Goal: Task Accomplishment & Management: Use online tool/utility

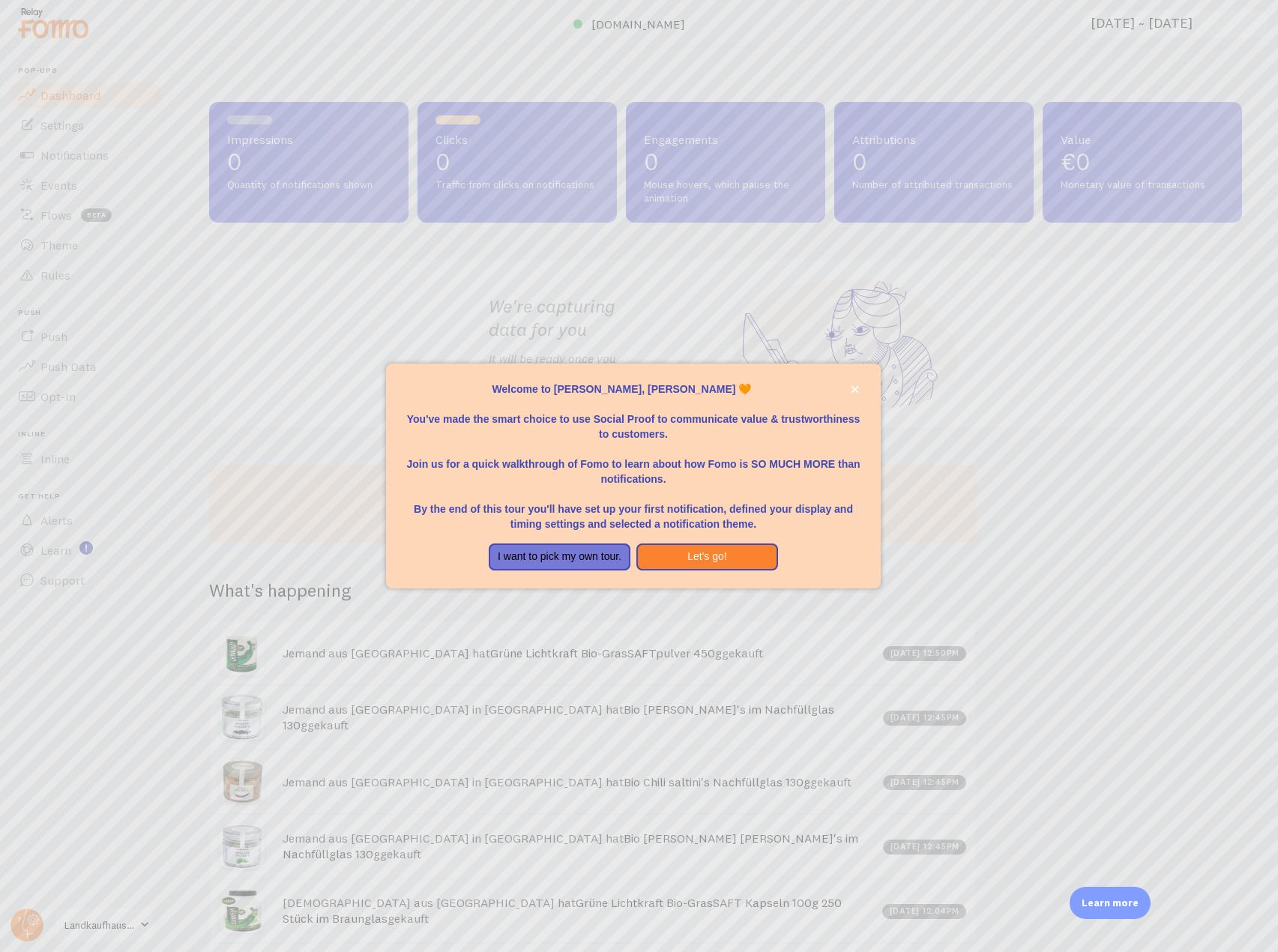
click at [18, 918] on div at bounding box center [639, 476] width 1278 height 952
click at [854, 388] on icon "close," at bounding box center [854, 389] width 8 height 8
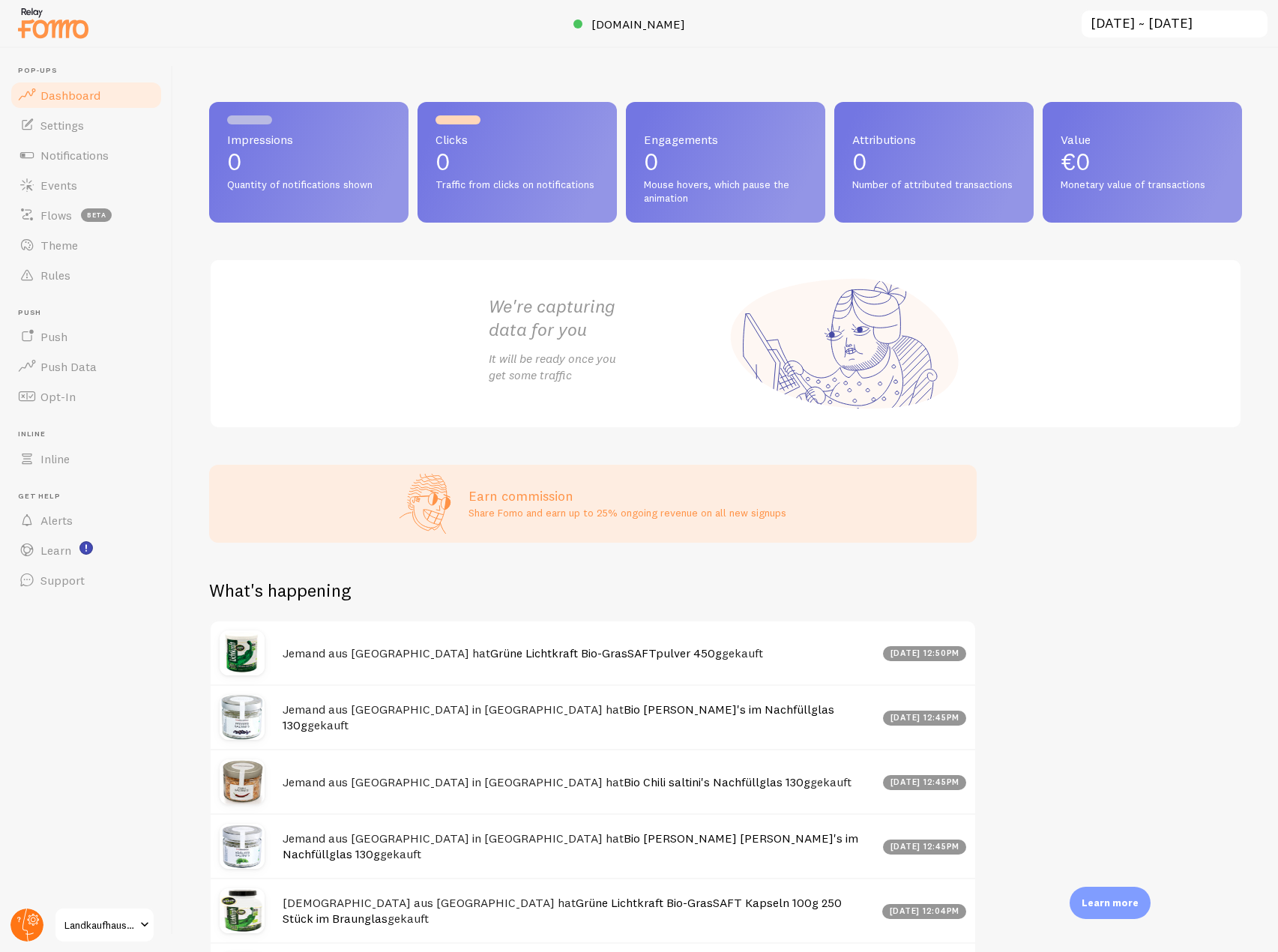
click at [17, 938] on circle at bounding box center [27, 925] width 33 height 33
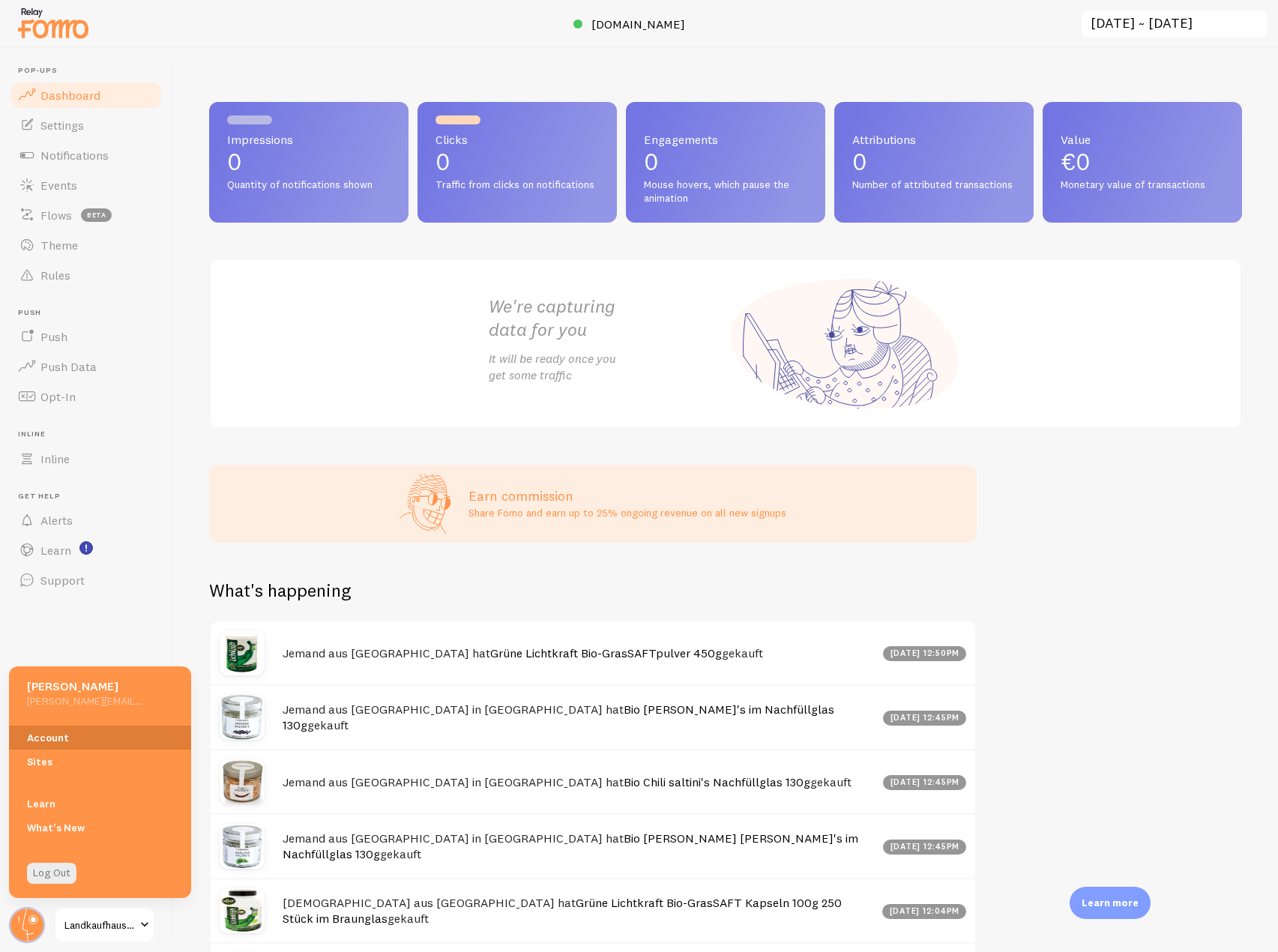
click at [73, 735] on link "Account" at bounding box center [99, 738] width 182 height 24
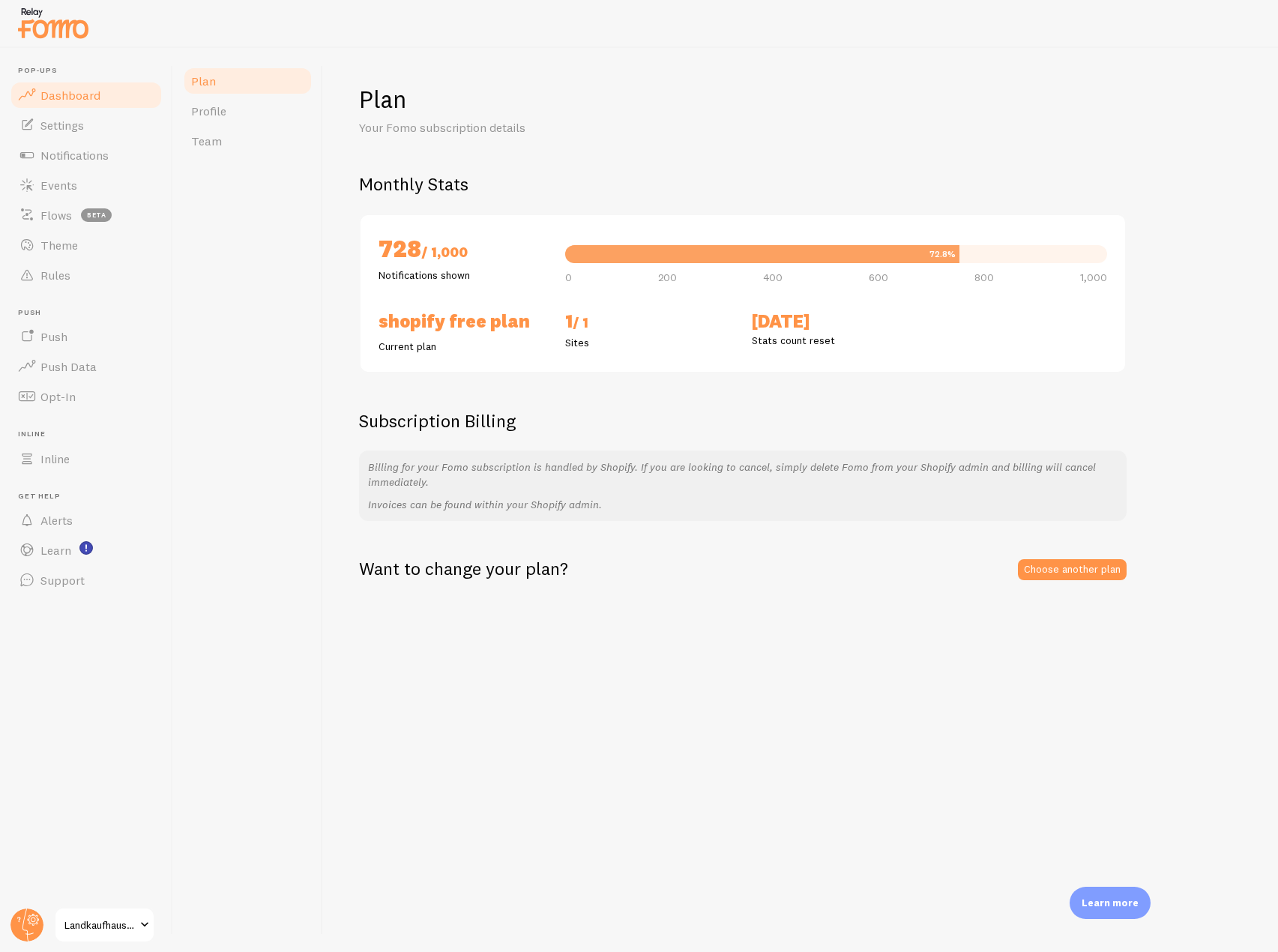
click at [112, 99] on link "Dashboard" at bounding box center [85, 95] width 154 height 30
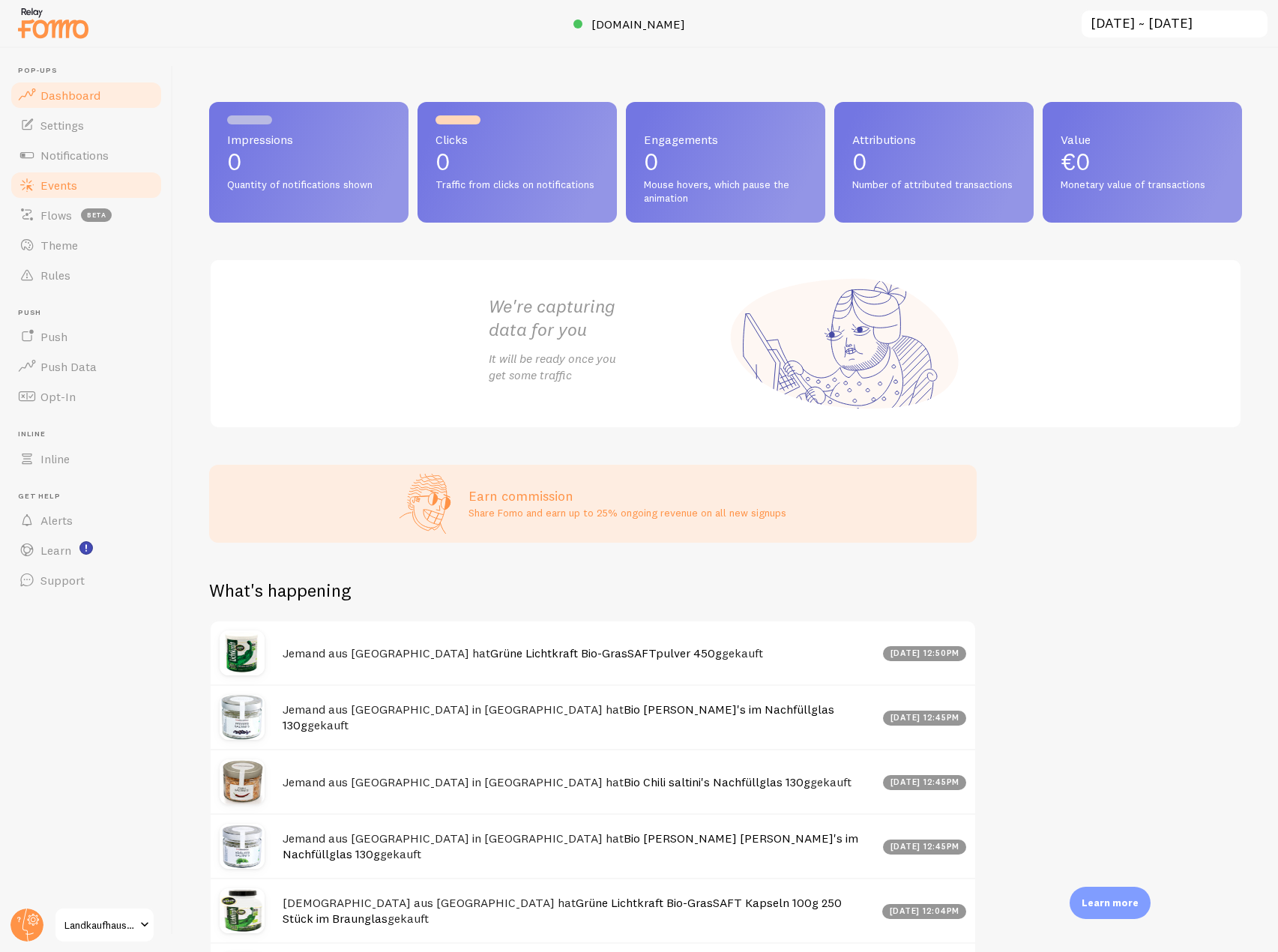
click at [64, 185] on span "Events" at bounding box center [58, 185] width 37 height 15
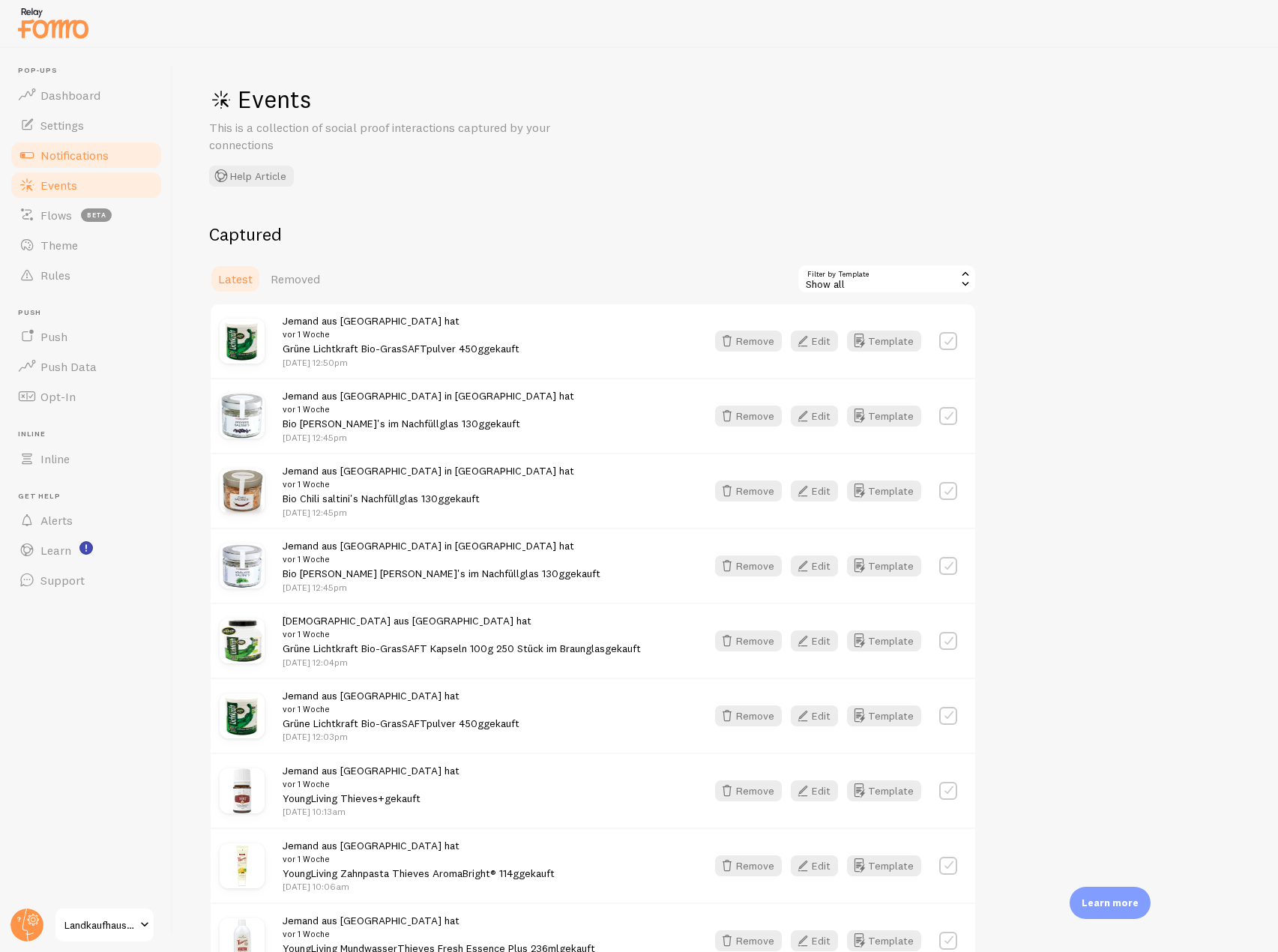
click at [131, 161] on link "Notifications" at bounding box center [85, 155] width 154 height 30
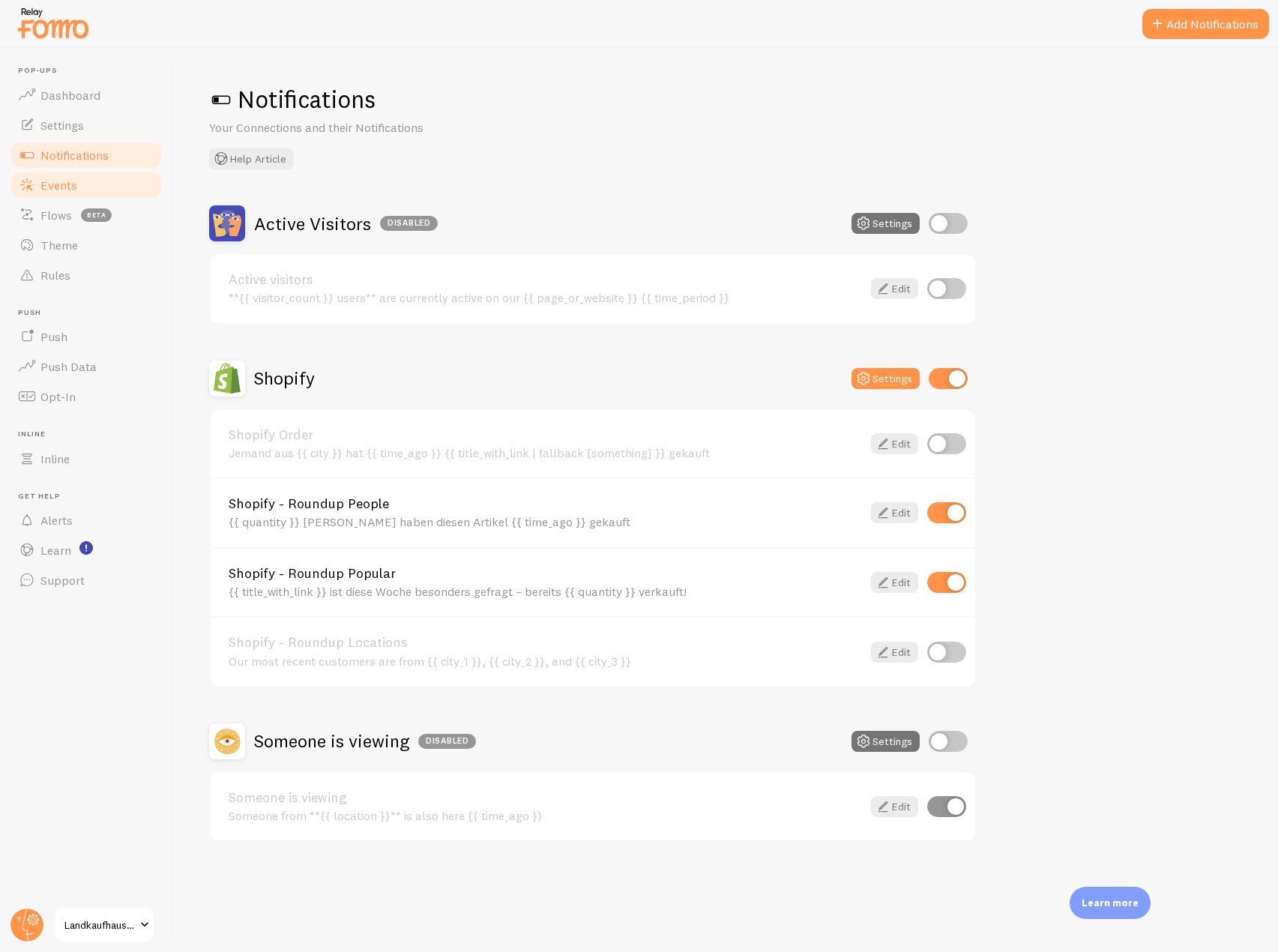
click at [74, 190] on span "Events" at bounding box center [58, 185] width 37 height 15
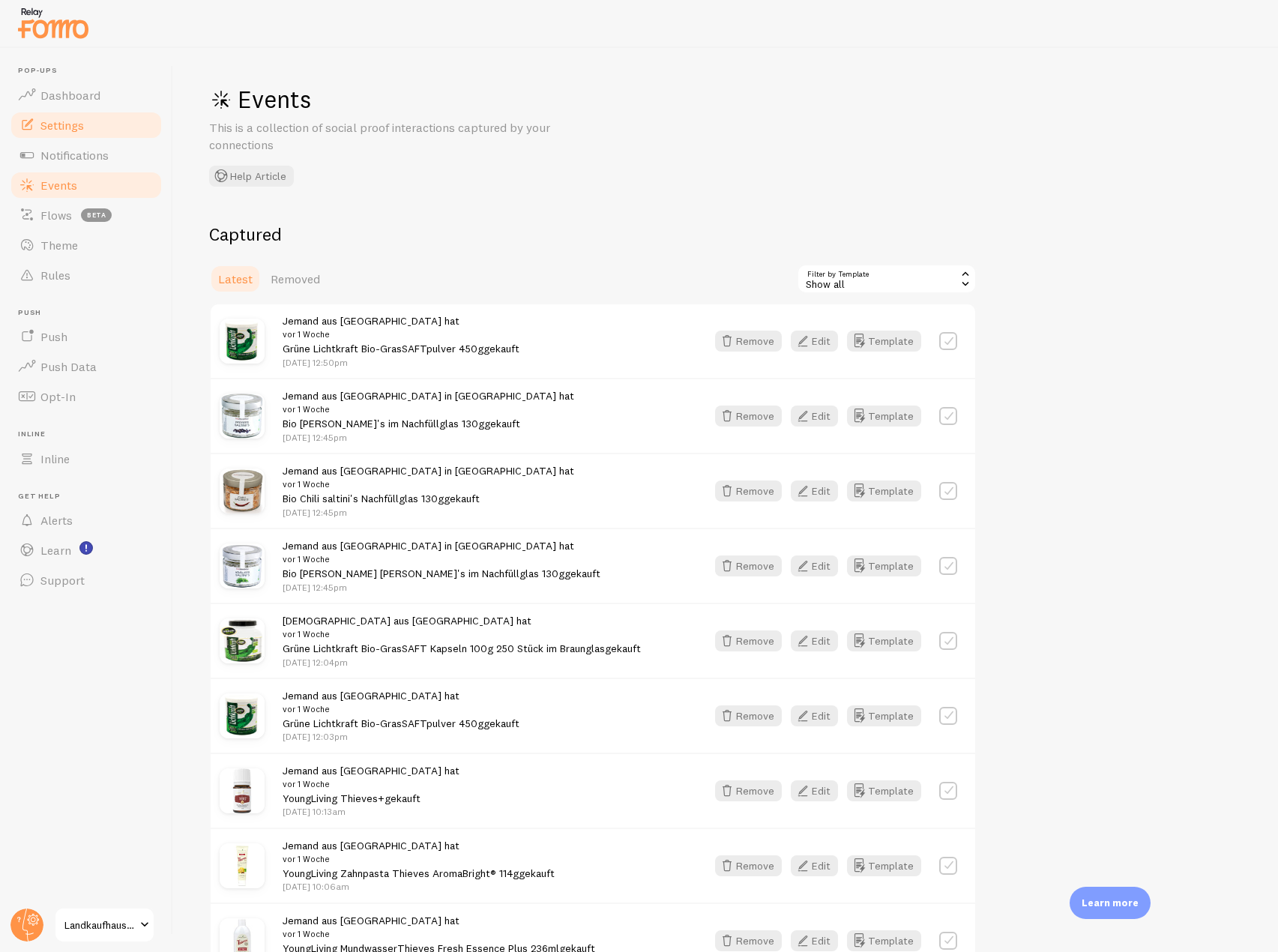
click at [92, 126] on link "Settings" at bounding box center [85, 125] width 154 height 30
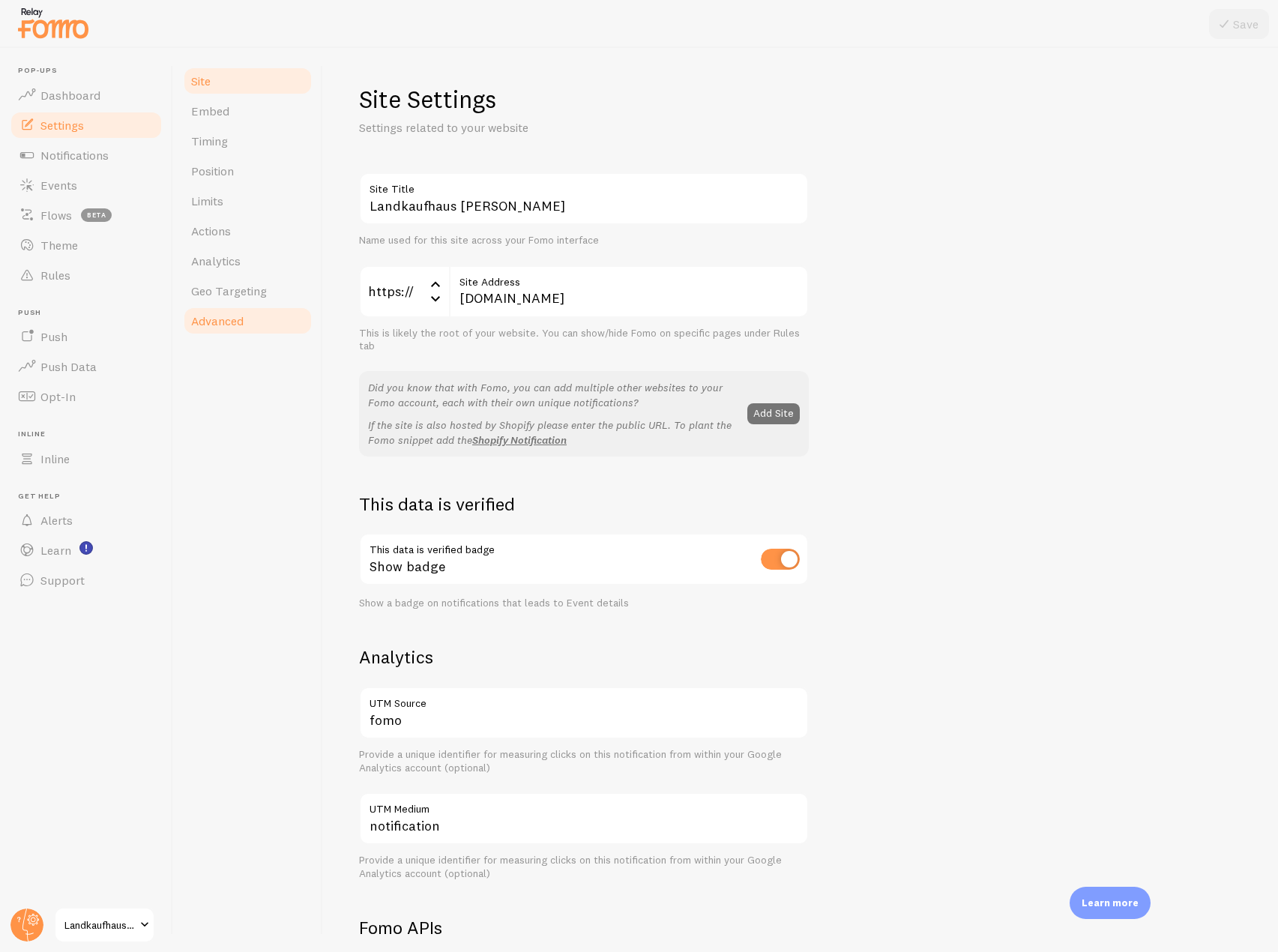
click at [248, 330] on link "Advanced" at bounding box center [248, 321] width 131 height 30
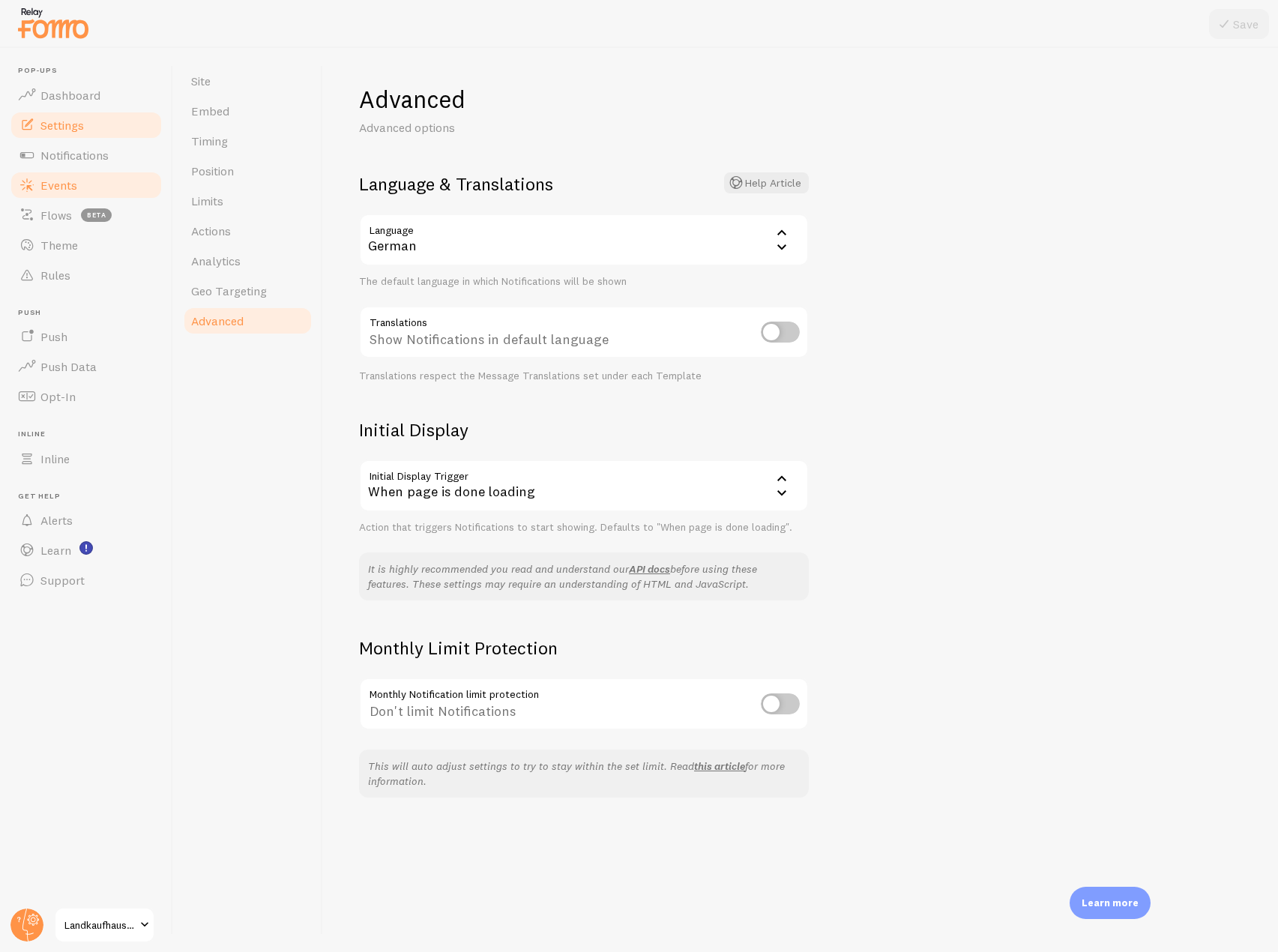
click at [86, 184] on link "Events" at bounding box center [85, 185] width 154 height 30
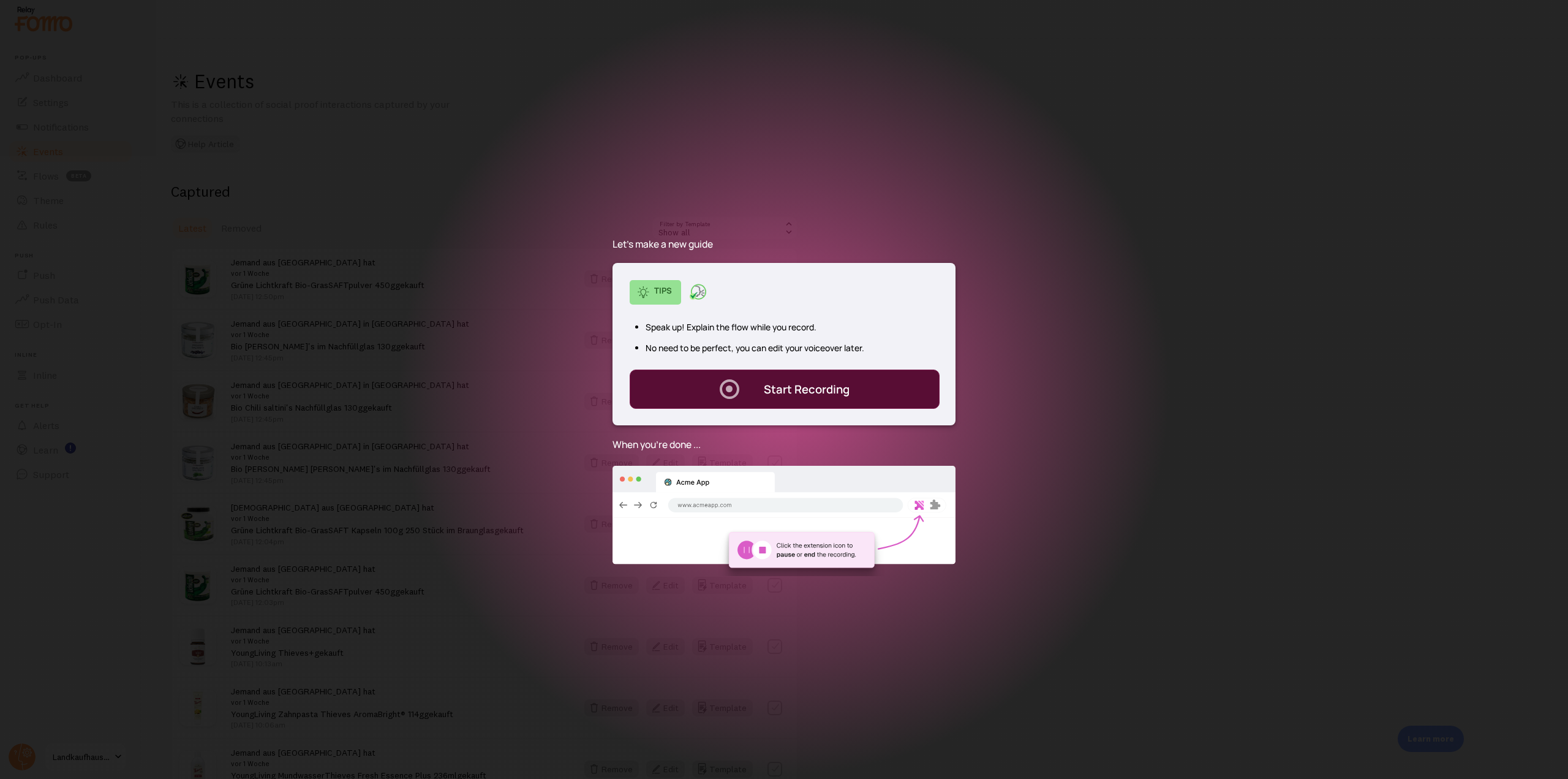
click at [710, 386] on div ". Start Recording" at bounding box center [785, 389] width 311 height 39
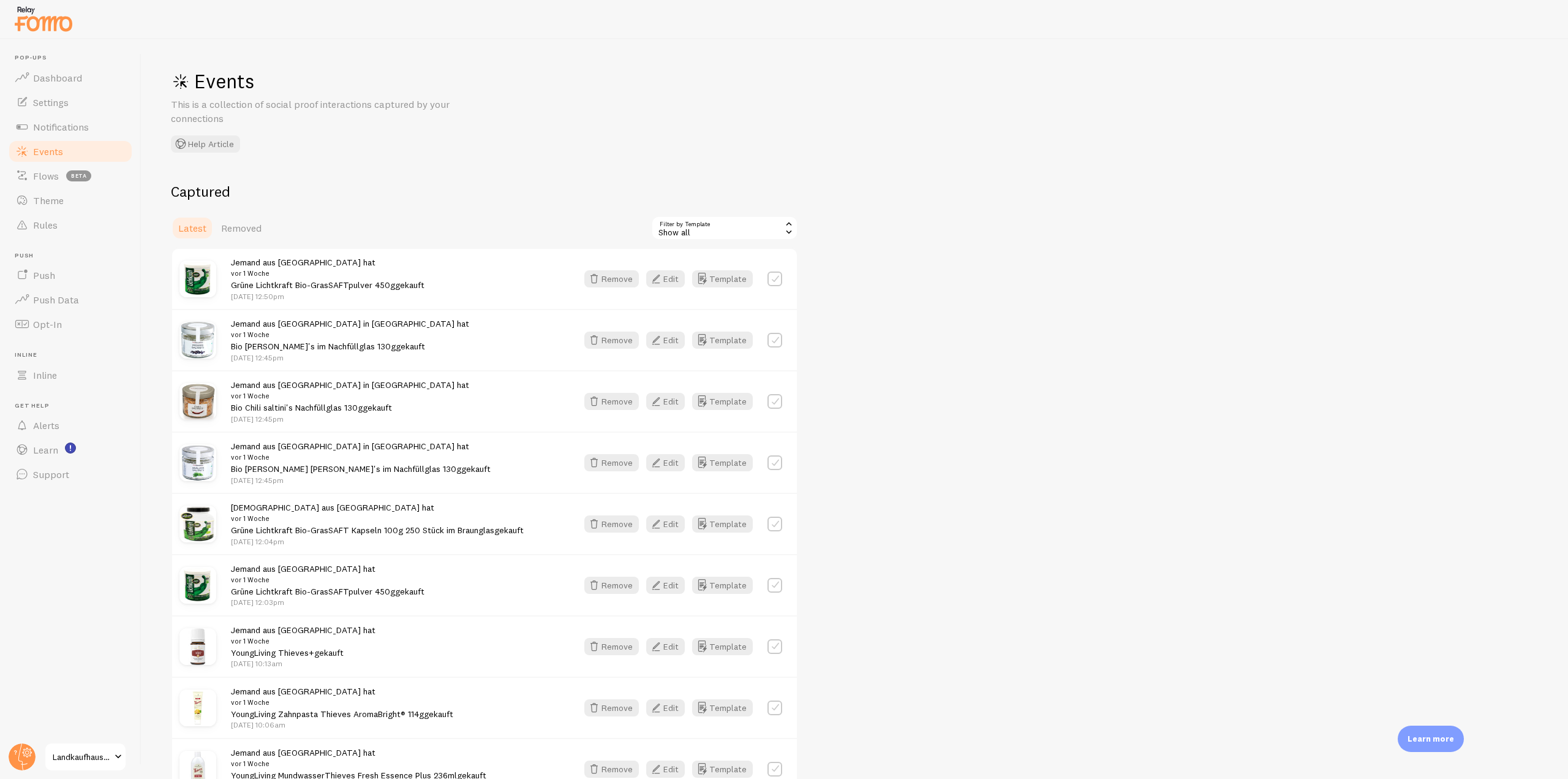
click at [53, 27] on img at bounding box center [43, 19] width 61 height 31
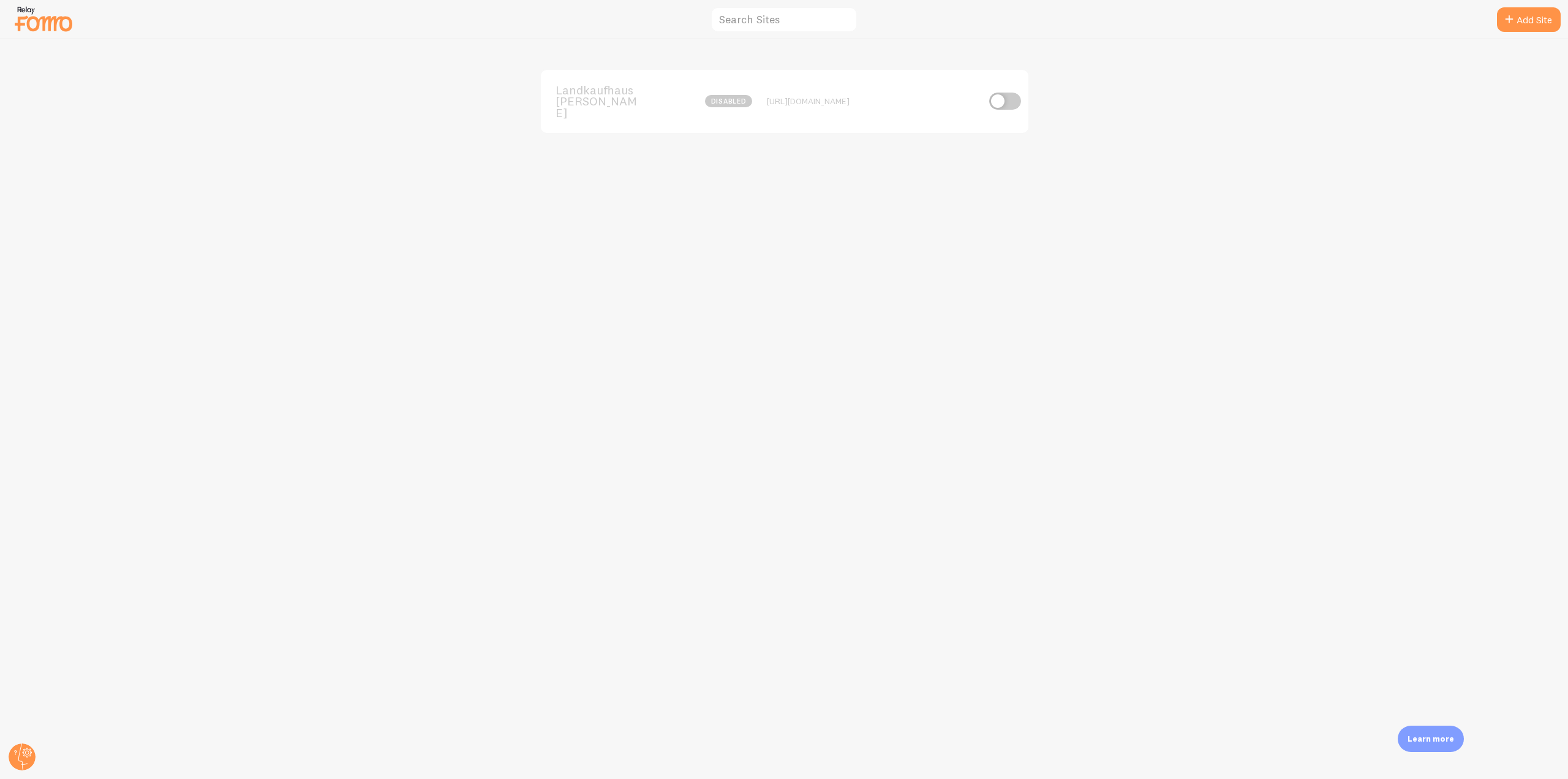
click at [591, 104] on span "Landkaufhaus [PERSON_NAME]" at bounding box center [605, 101] width 98 height 33
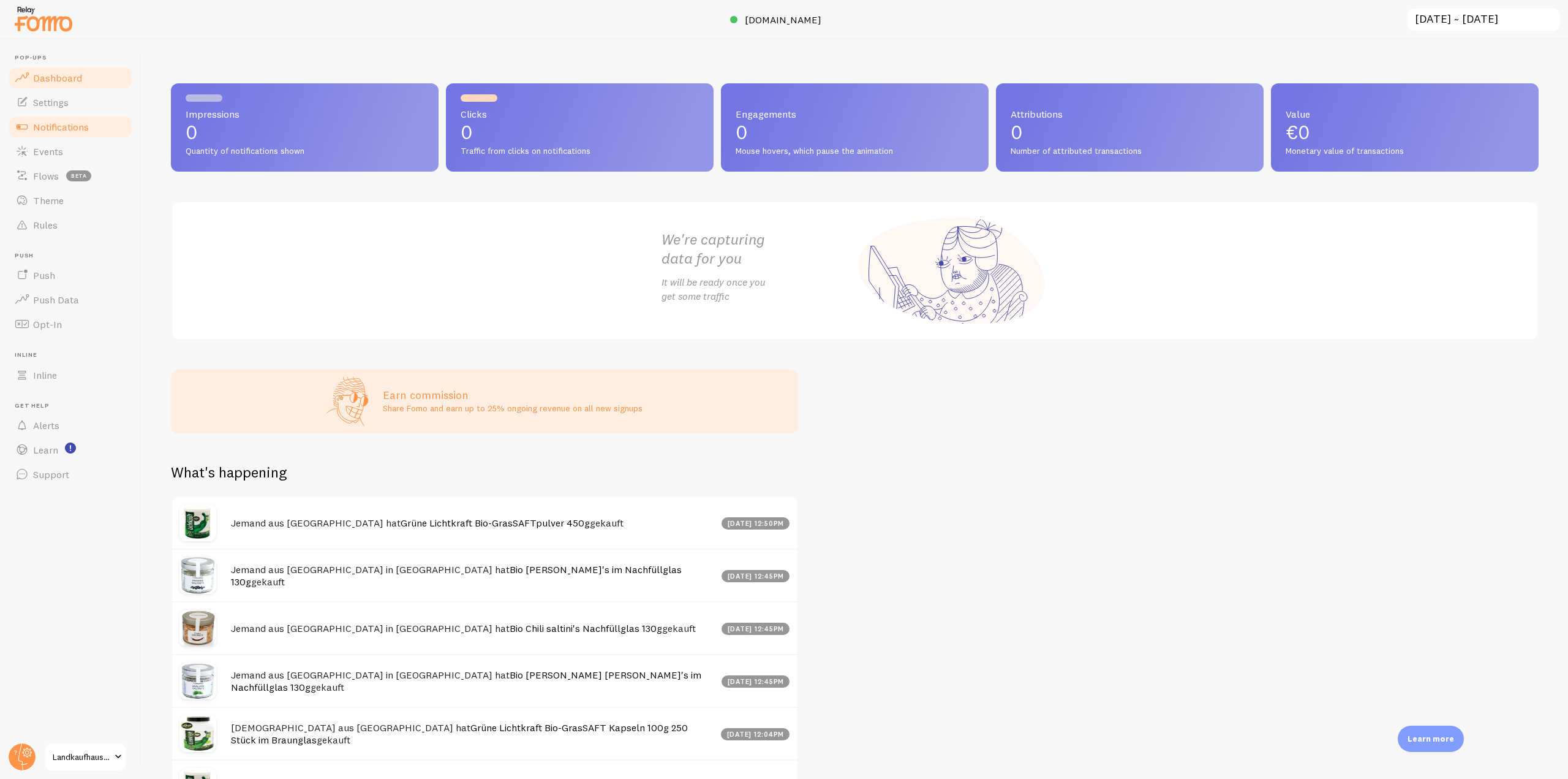
click at [77, 123] on span "Notifications" at bounding box center [61, 126] width 56 height 12
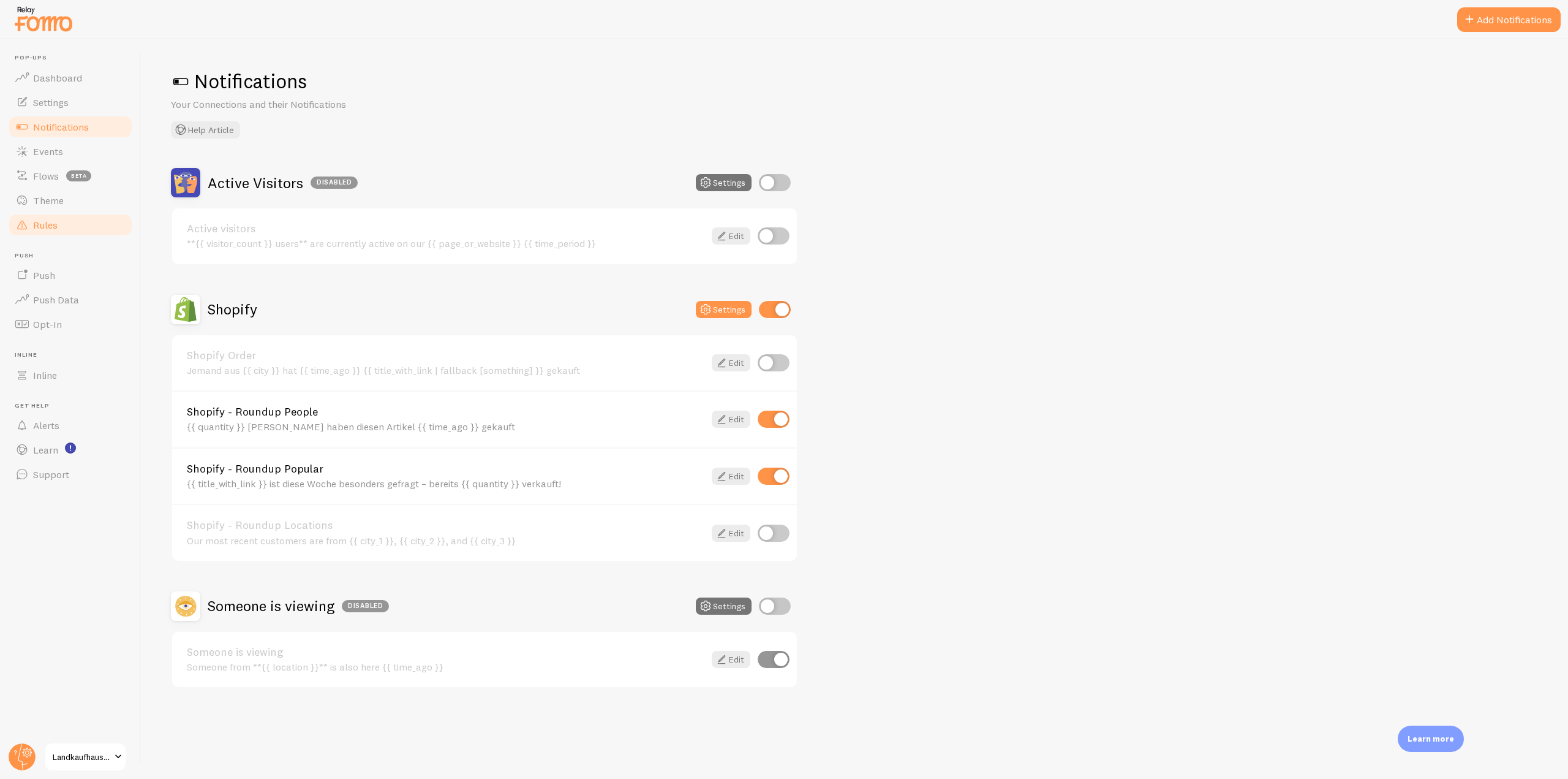
click at [71, 222] on link "Rules" at bounding box center [70, 225] width 126 height 24
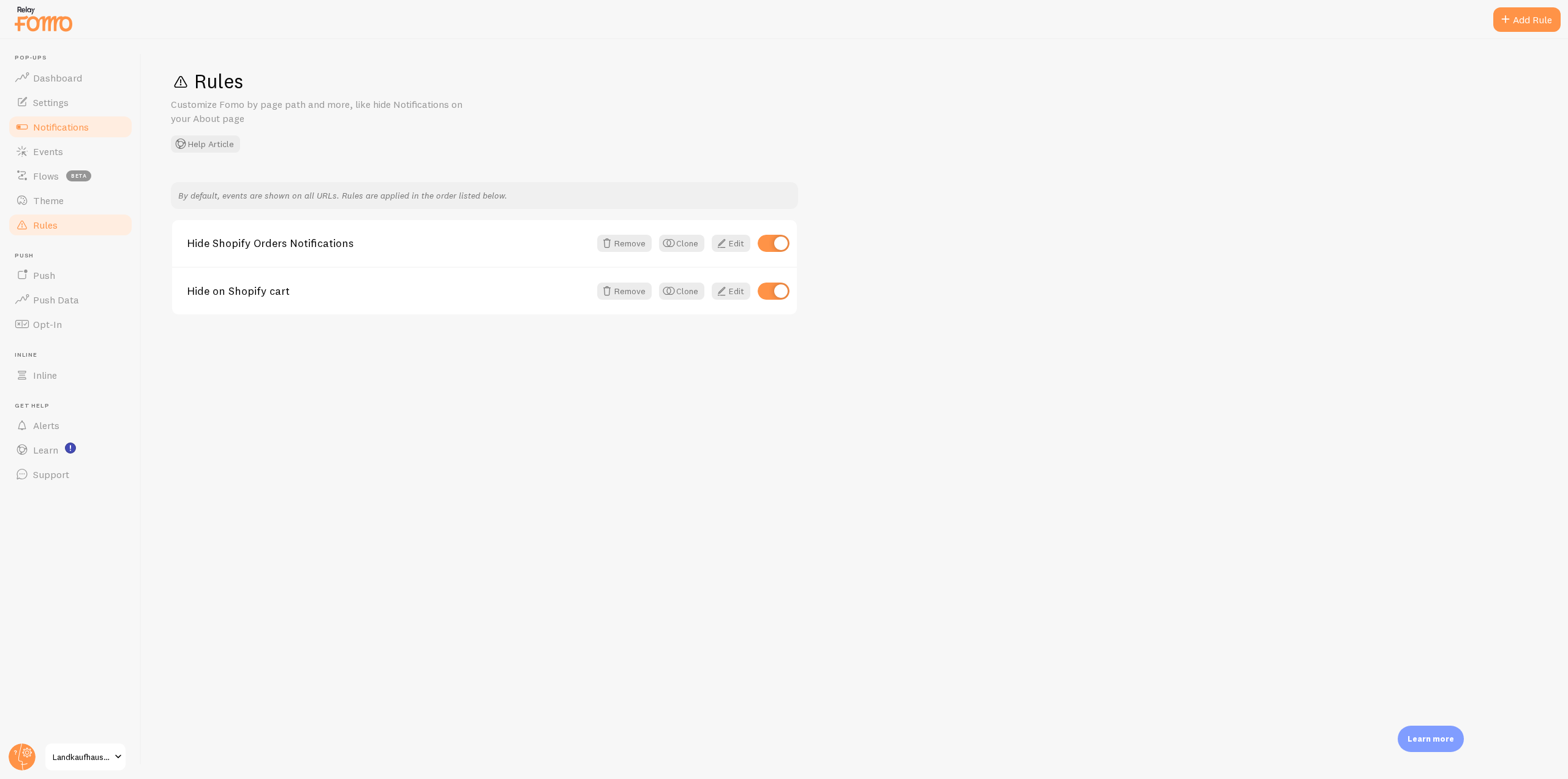
click at [85, 125] on span "Notifications" at bounding box center [61, 126] width 56 height 12
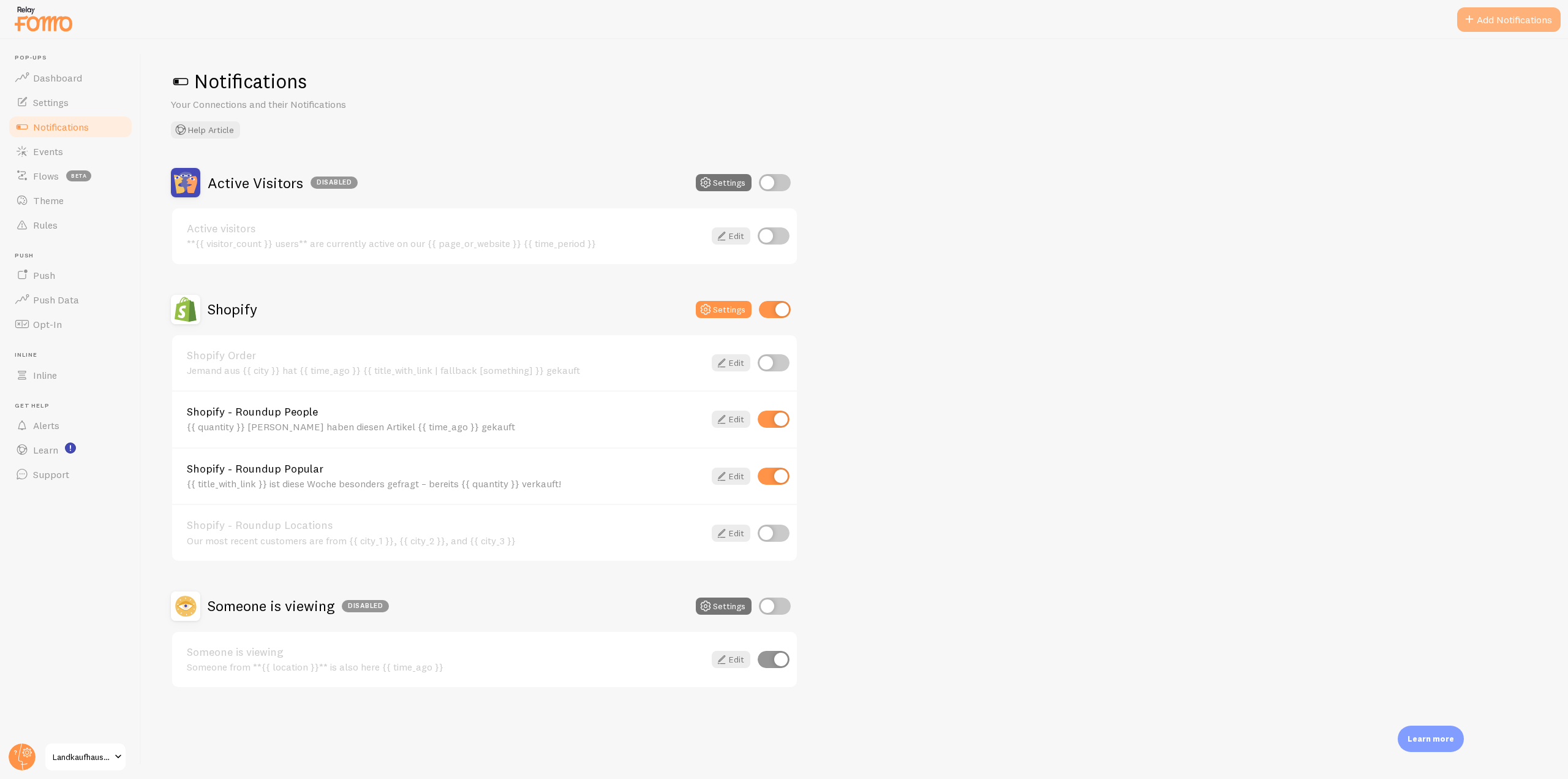
click at [1044, 23] on span at bounding box center [1470, 19] width 15 height 15
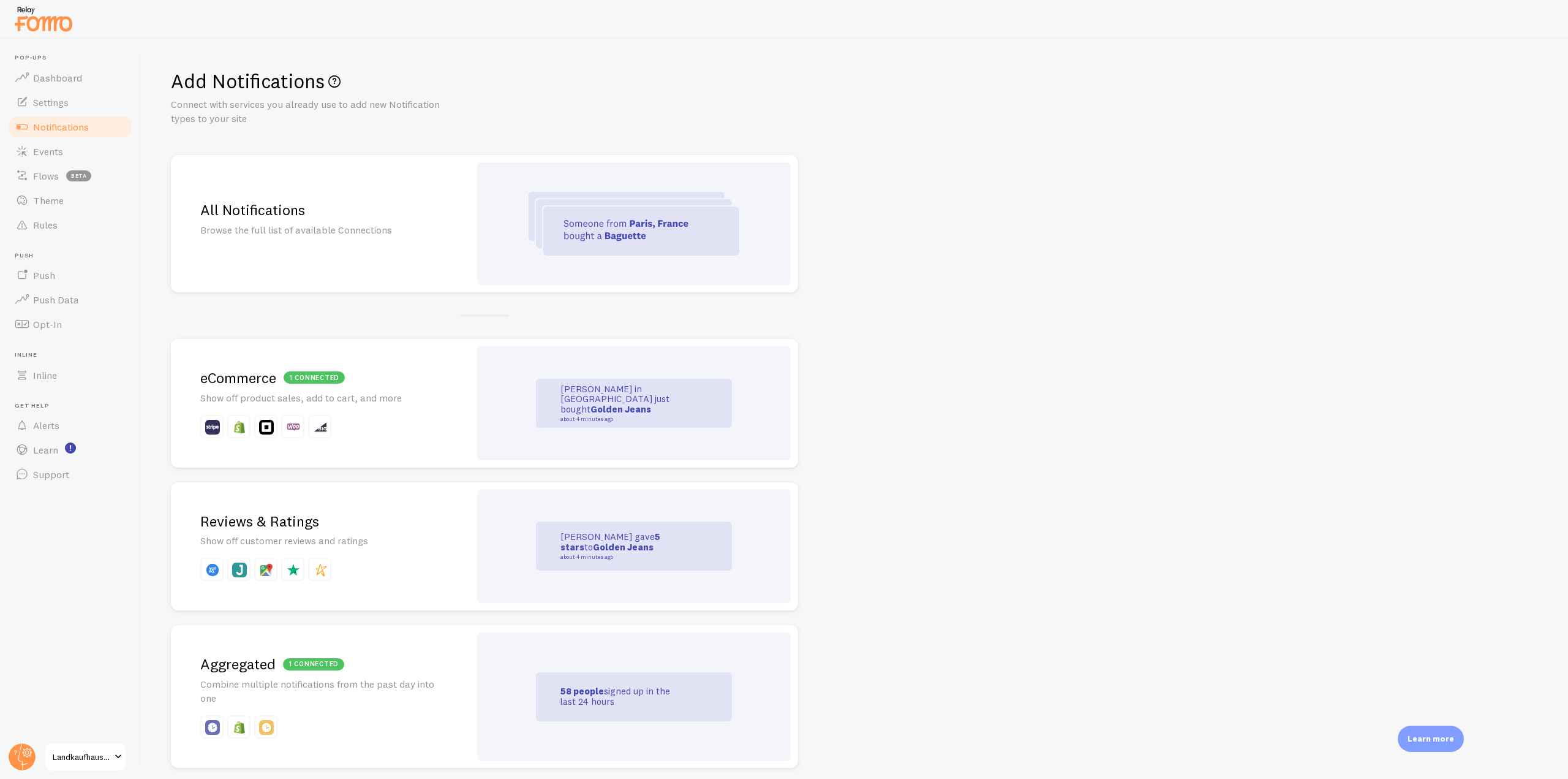
click at [564, 234] on img at bounding box center [634, 223] width 211 height 63
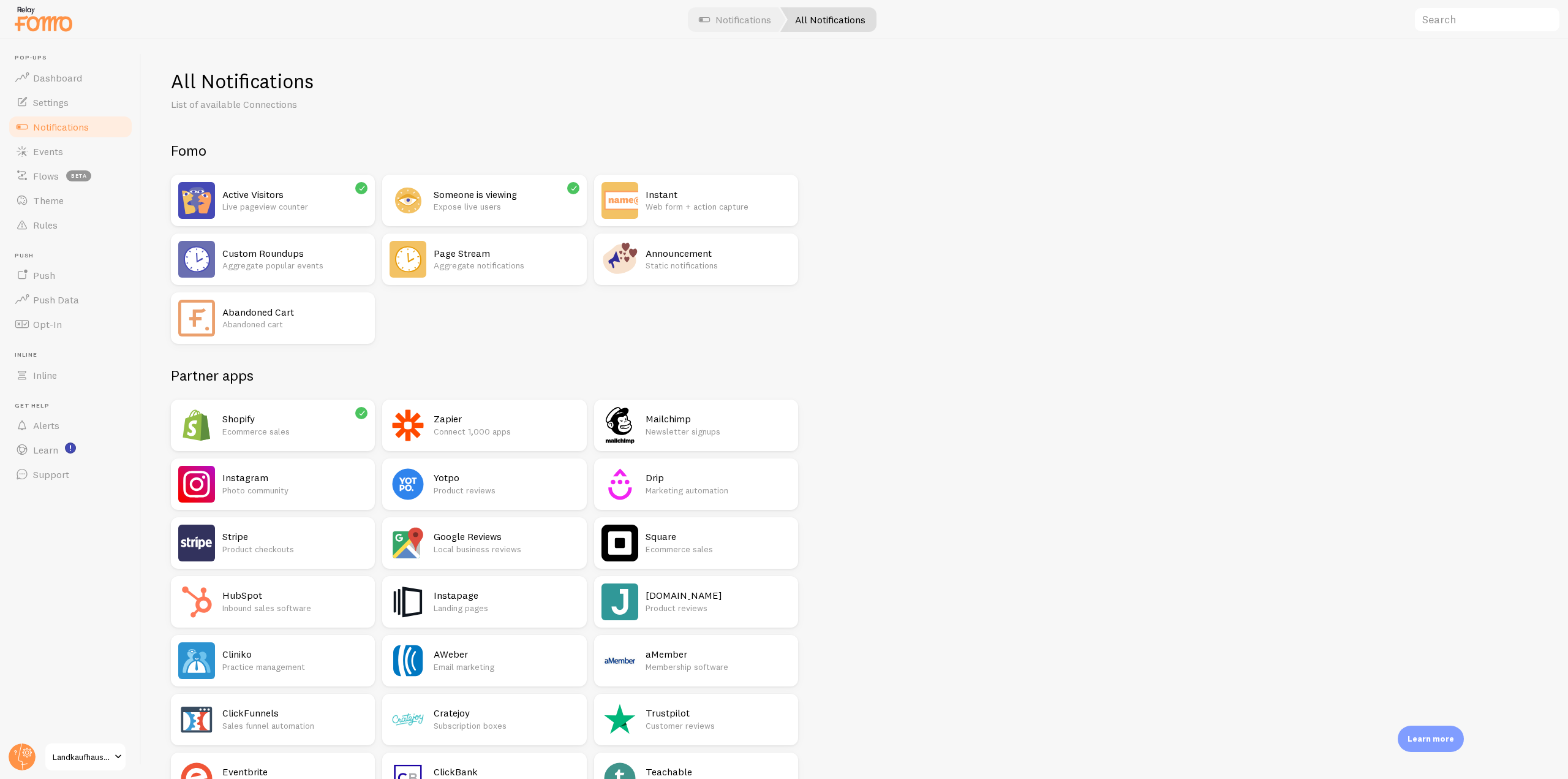
click at [437, 248] on h2 "Page Stream" at bounding box center [507, 254] width 145 height 13
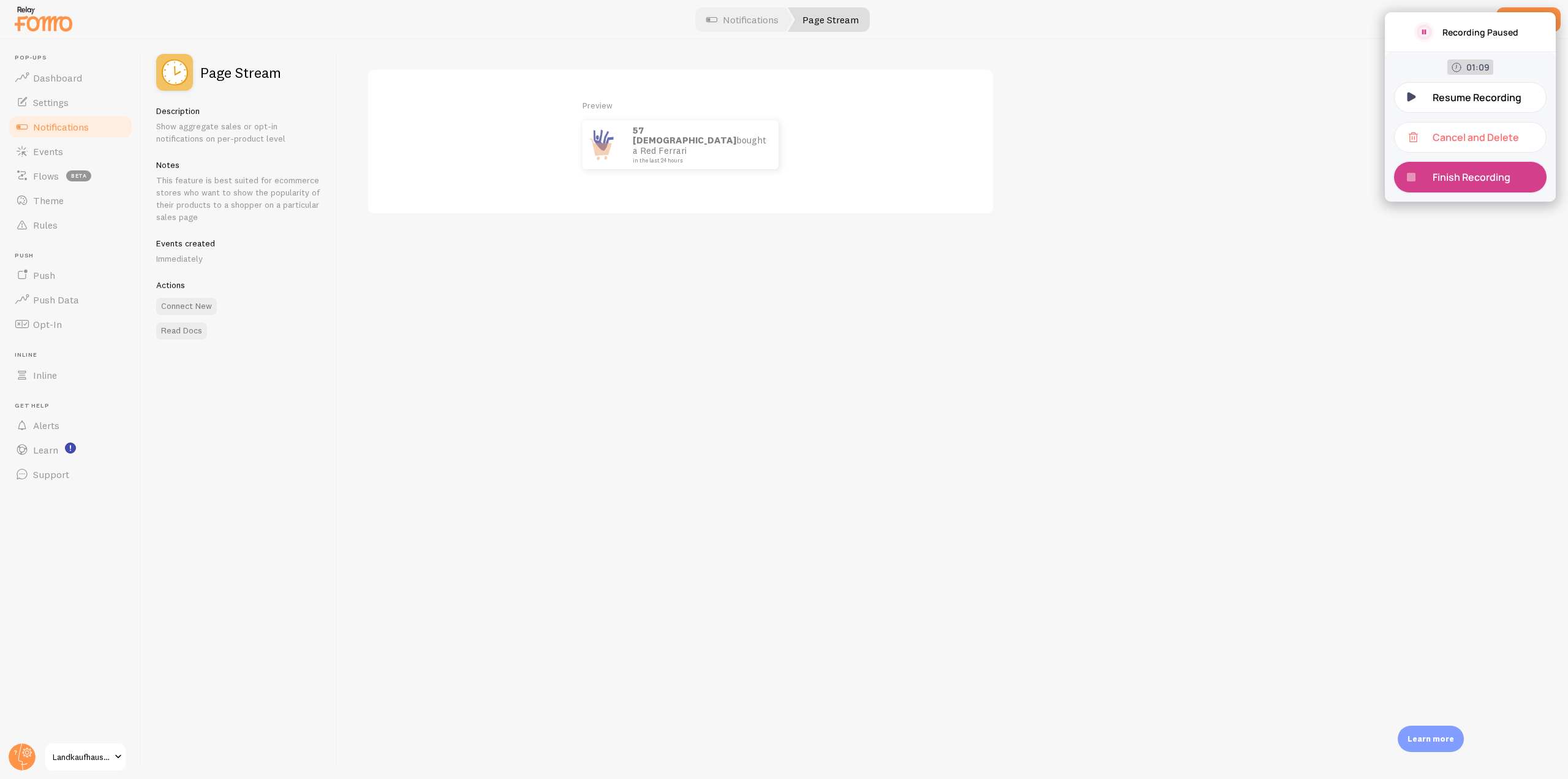
click at [1044, 167] on div "Finish Recording" at bounding box center [1470, 177] width 152 height 31
